Goal: Transaction & Acquisition: Obtain resource

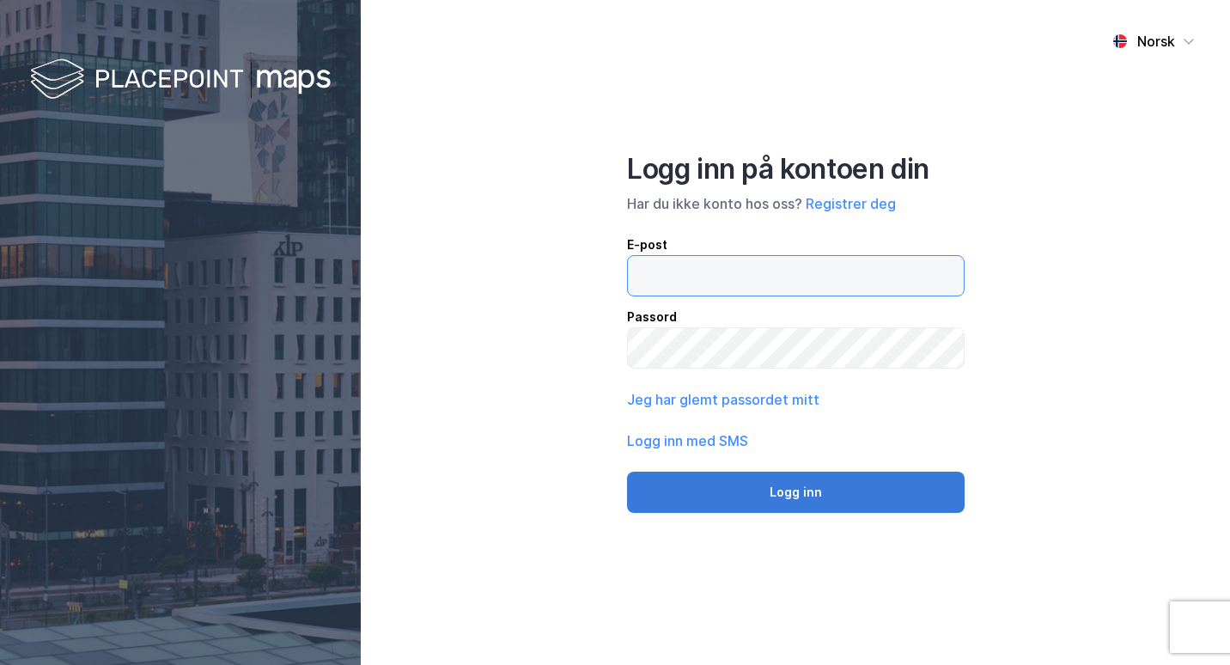
type input "[EMAIL_ADDRESS][DOMAIN_NAME]"
click at [746, 487] on button "Logg inn" at bounding box center [795, 491] width 337 height 41
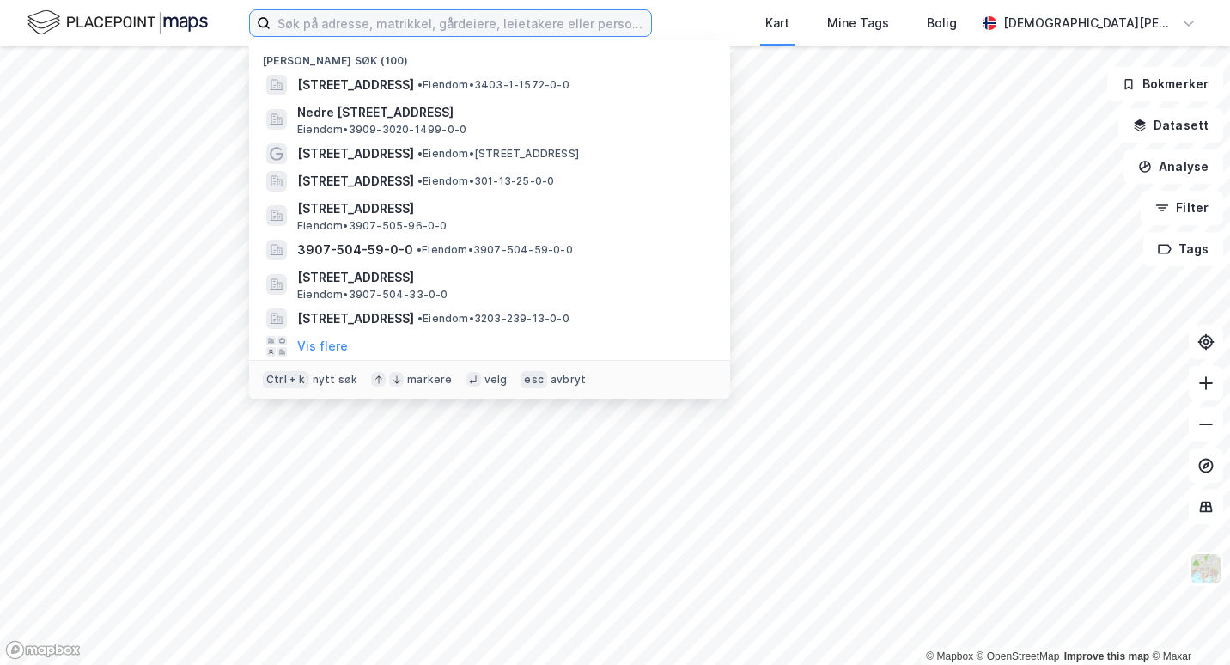
click at [469, 26] on input at bounding box center [460, 23] width 380 height 26
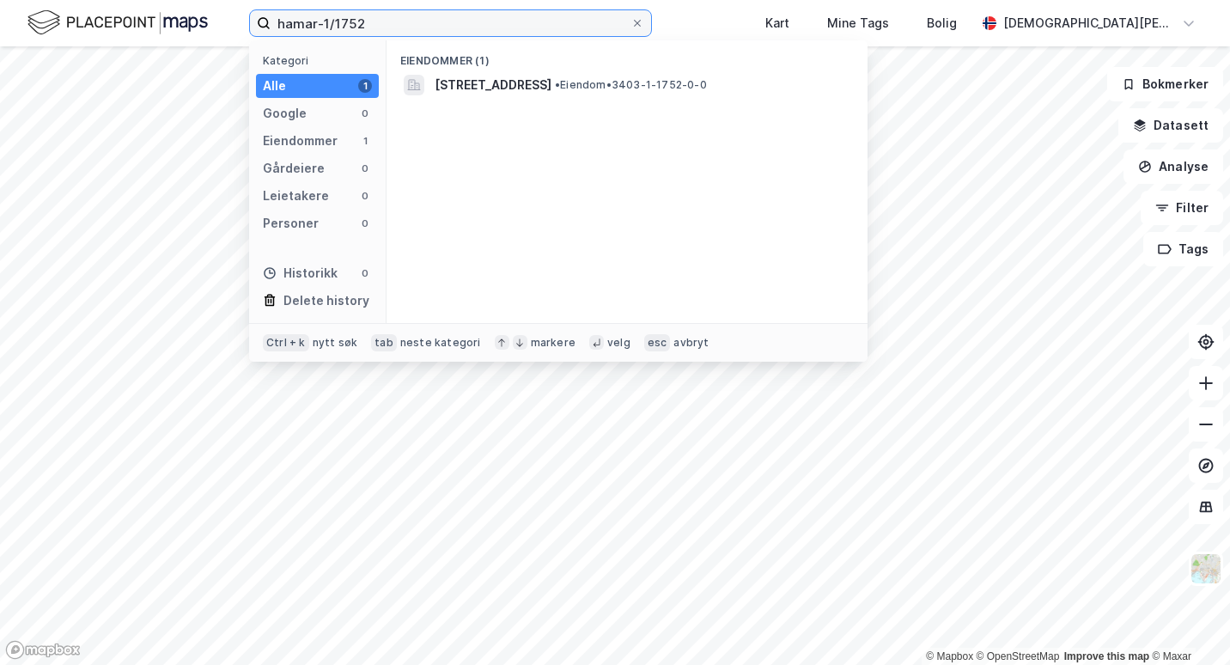
click at [550, 23] on input "hamar-1/1752" at bounding box center [450, 23] width 360 height 26
type input "hamar-1/1572"
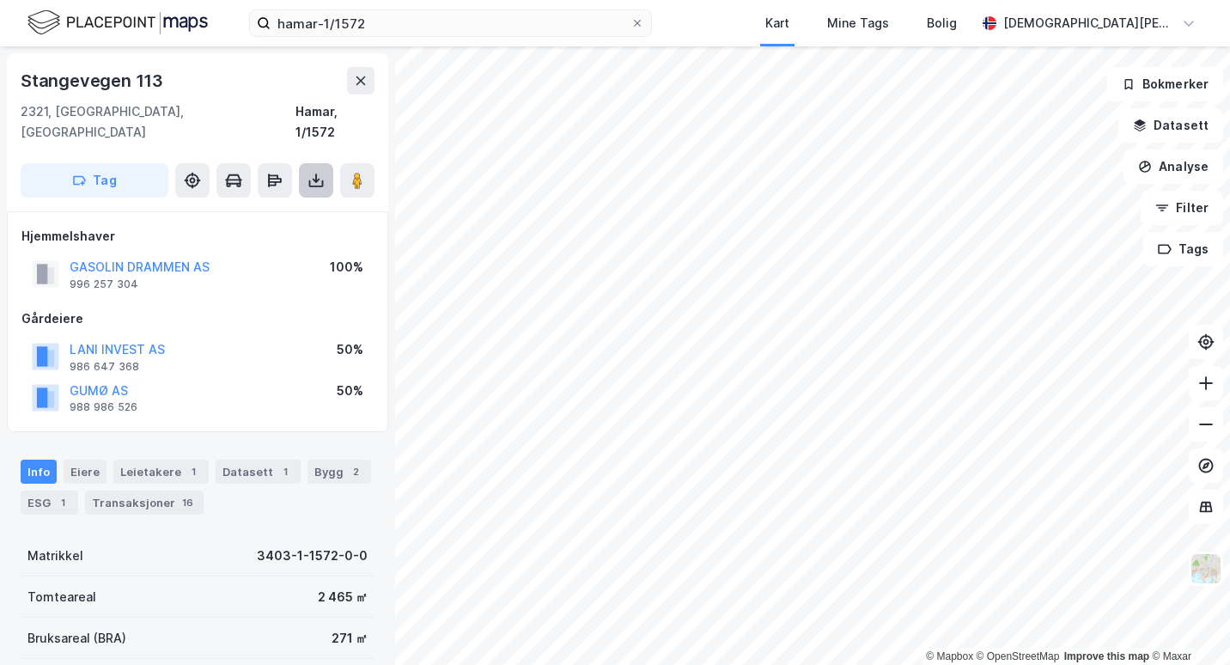
click at [315, 173] on icon at bounding box center [316, 177] width 2 height 9
click at [274, 208] on div "Last ned grunnbok" at bounding box center [231, 215] width 100 height 14
